Goal: Complete application form: Complete application form

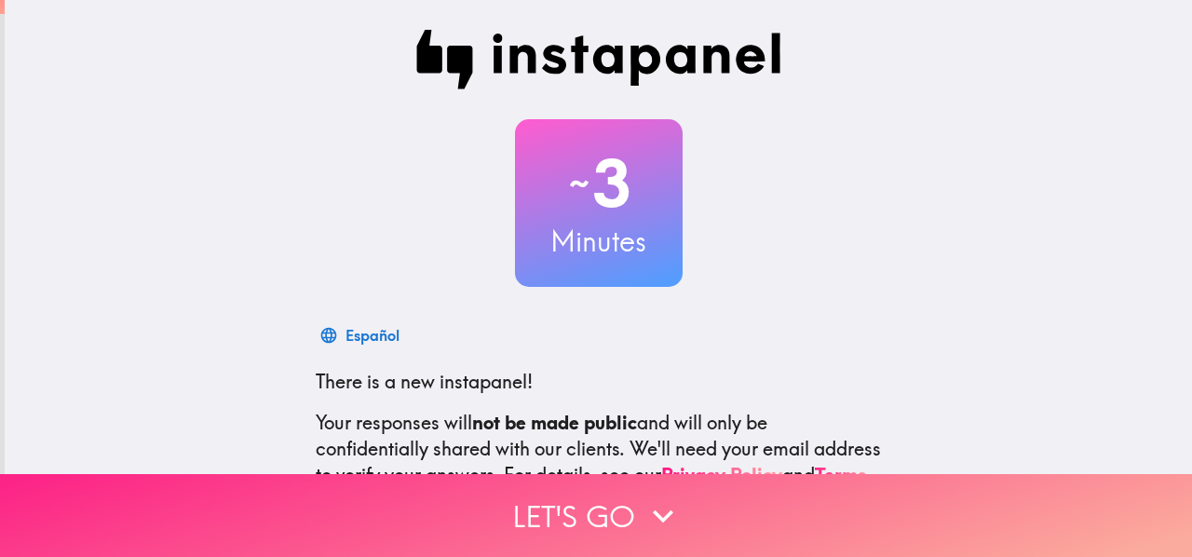
click at [697, 509] on button "Let's go" at bounding box center [596, 515] width 1192 height 83
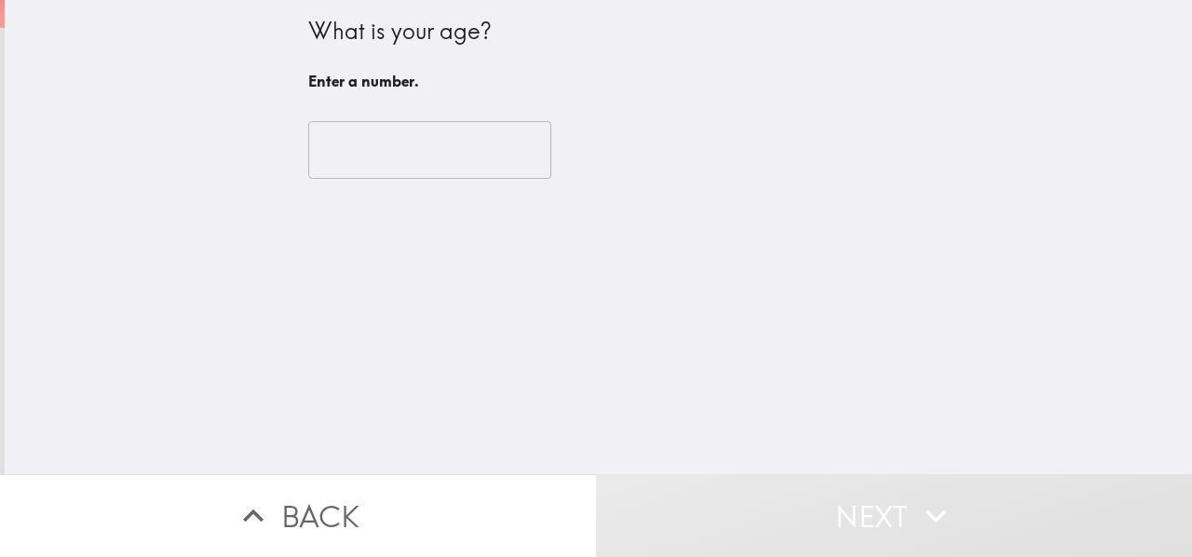
click at [357, 130] on input "number" at bounding box center [429, 150] width 243 height 58
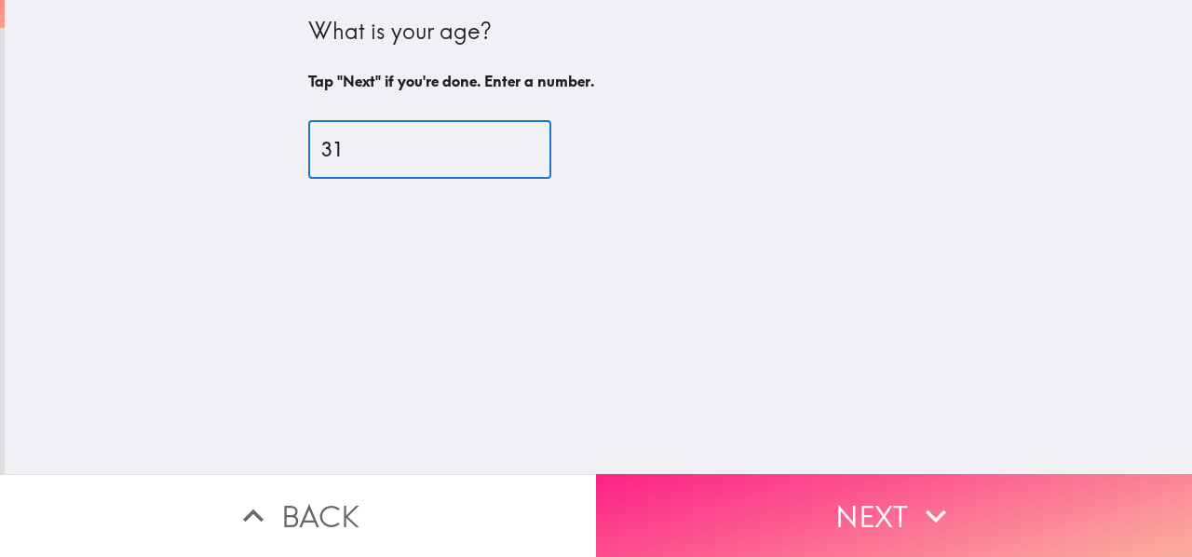
type input "31"
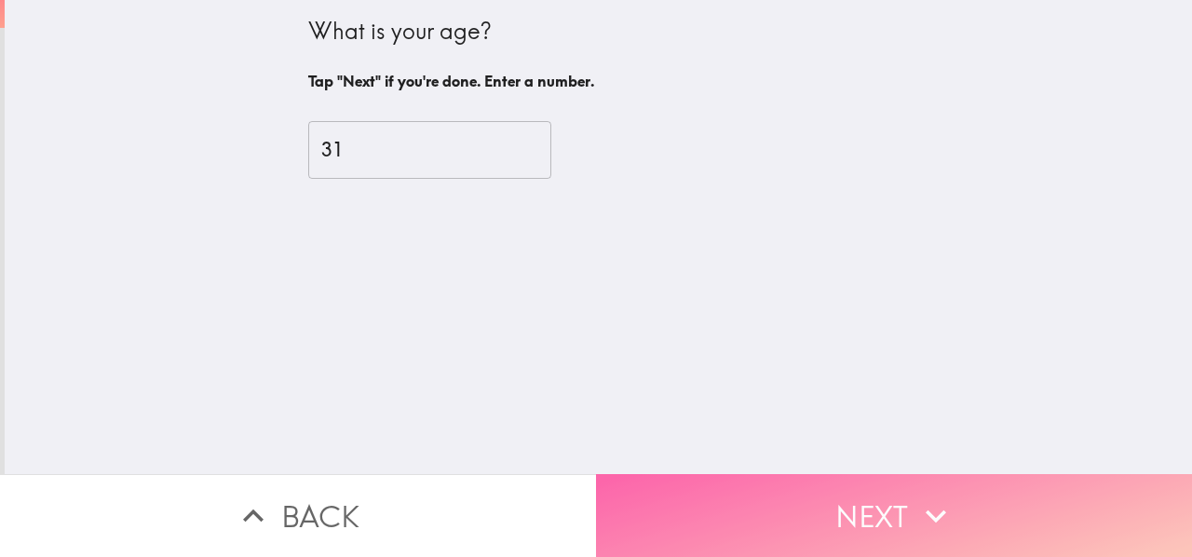
click at [789, 474] on button "Next" at bounding box center [894, 515] width 596 height 83
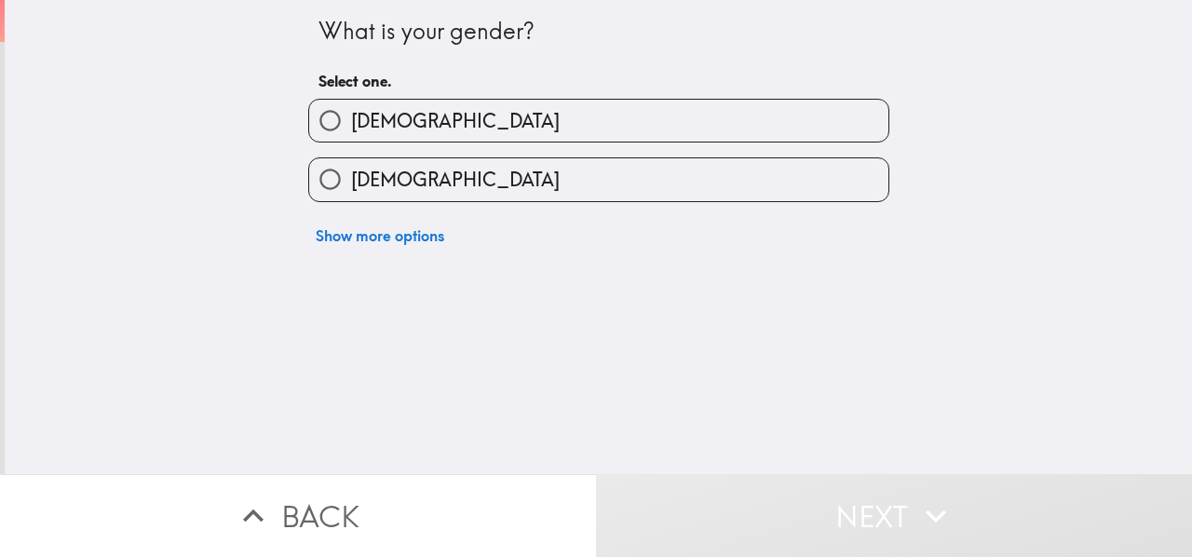
click at [492, 112] on label "[DEMOGRAPHIC_DATA]" at bounding box center [598, 121] width 579 height 42
click at [351, 112] on input "[DEMOGRAPHIC_DATA]" at bounding box center [330, 121] width 42 height 42
radio input "true"
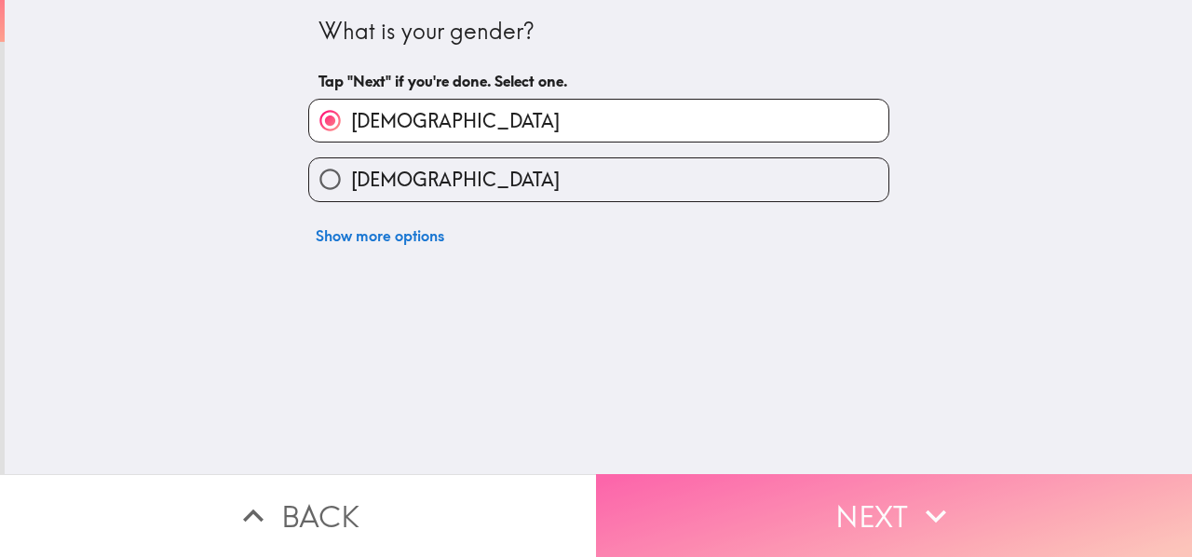
click at [819, 487] on button "Next" at bounding box center [894, 515] width 596 height 83
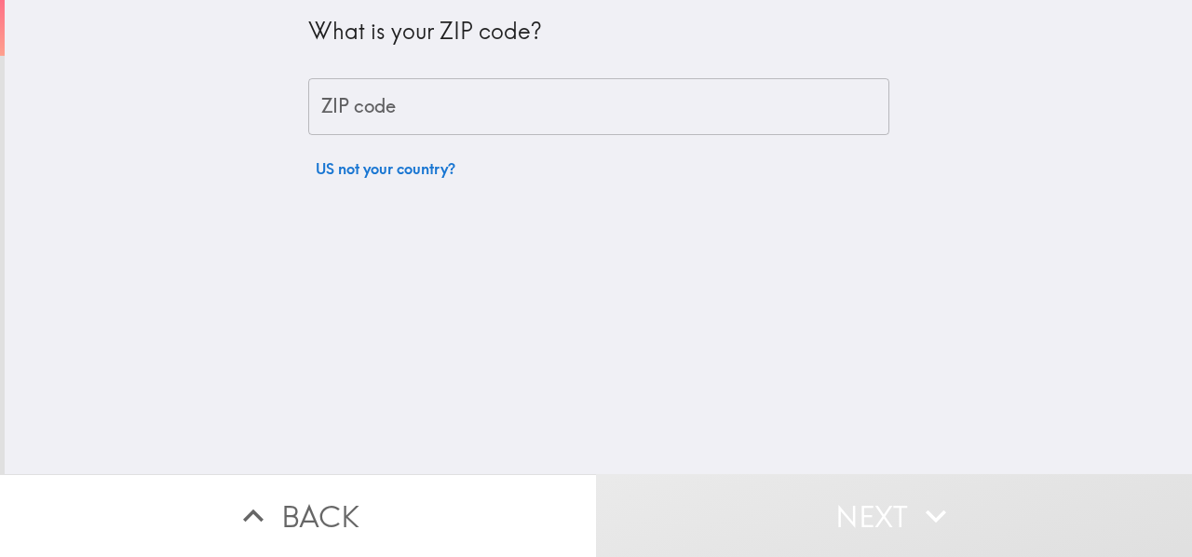
click at [536, 137] on div "What is your ZIP code? ZIP code ZIP code US not your country?" at bounding box center [598, 93] width 581 height 187
click at [536, 120] on input "ZIP code" at bounding box center [598, 107] width 581 height 58
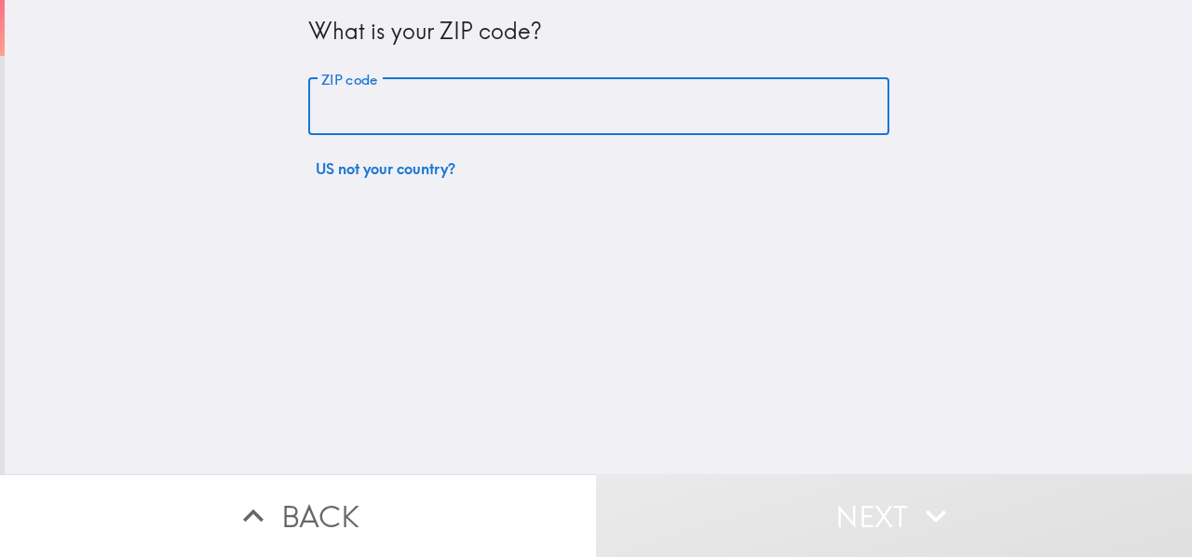
type input "85281"
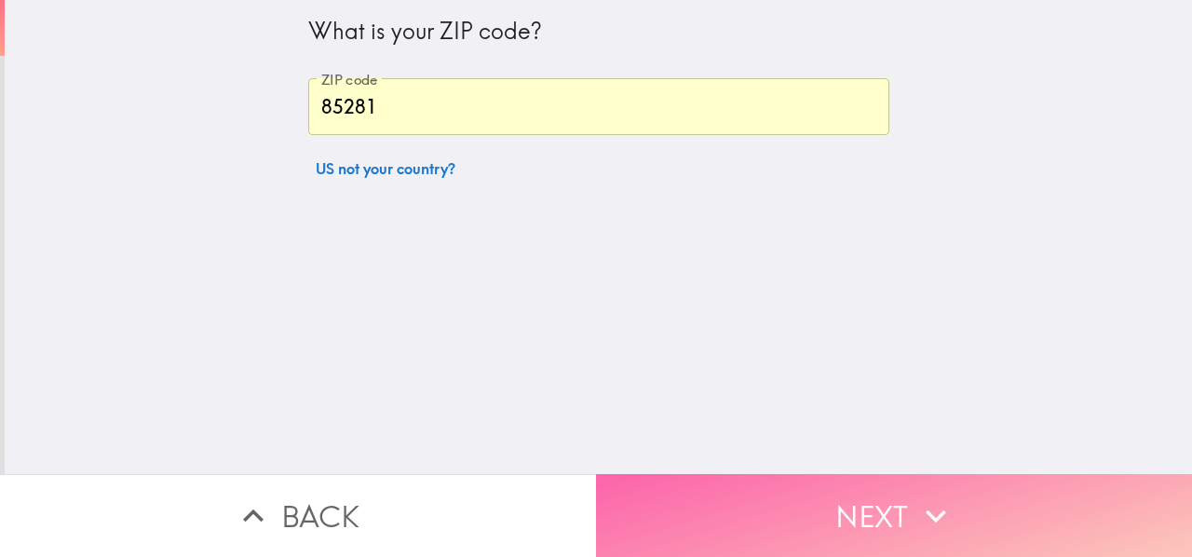
click at [752, 495] on button "Next" at bounding box center [894, 515] width 596 height 83
